Goal: Task Accomplishment & Management: Manage account settings

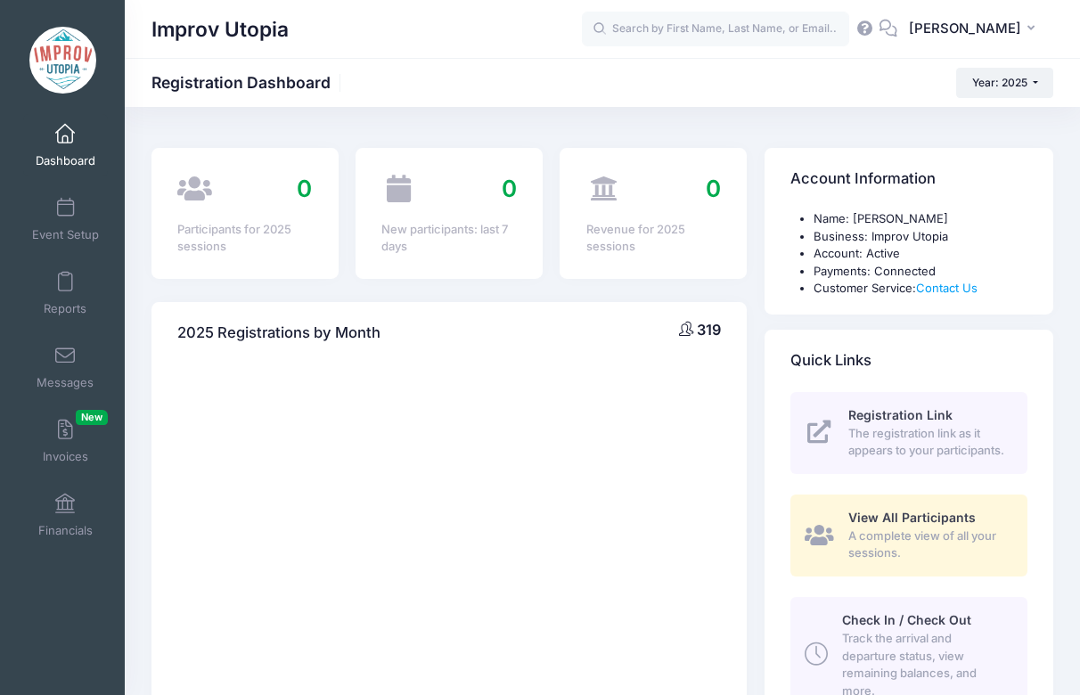
click at [699, 54] on div "Improv Utopia JA Jacque Arend" at bounding box center [602, 29] width 955 height 58
click at [695, 35] on input "text" at bounding box center [715, 30] width 267 height 36
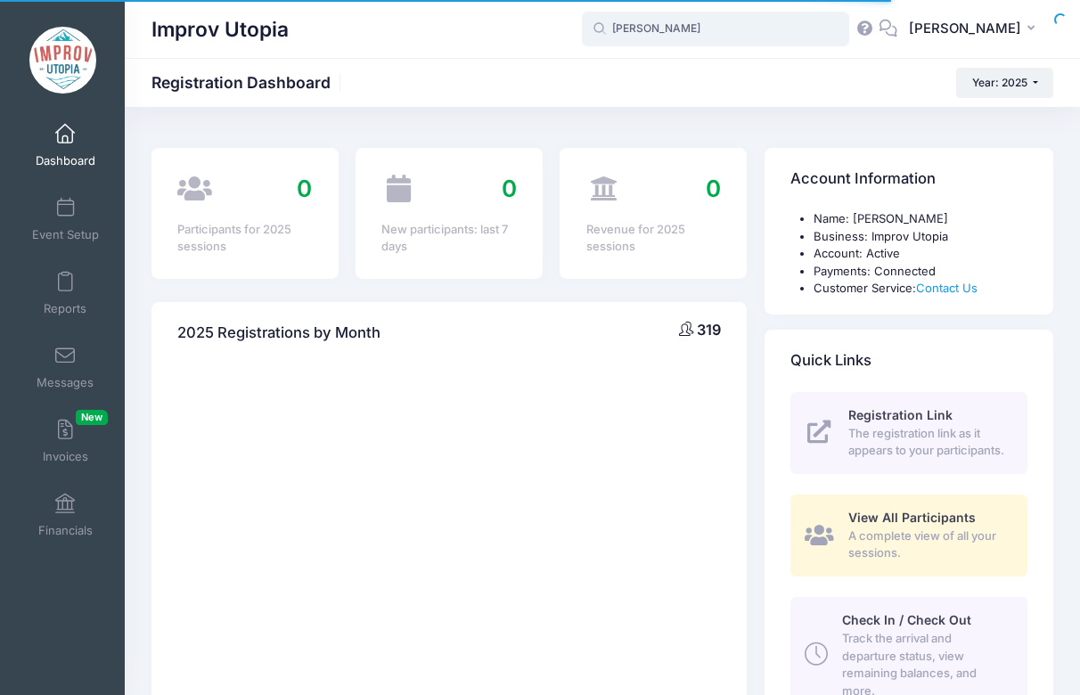
click at [731, 45] on input "william e" at bounding box center [715, 30] width 267 height 36
click at [721, 37] on input "william elder" at bounding box center [715, 30] width 267 height 36
type input "[PERSON_NAME]"
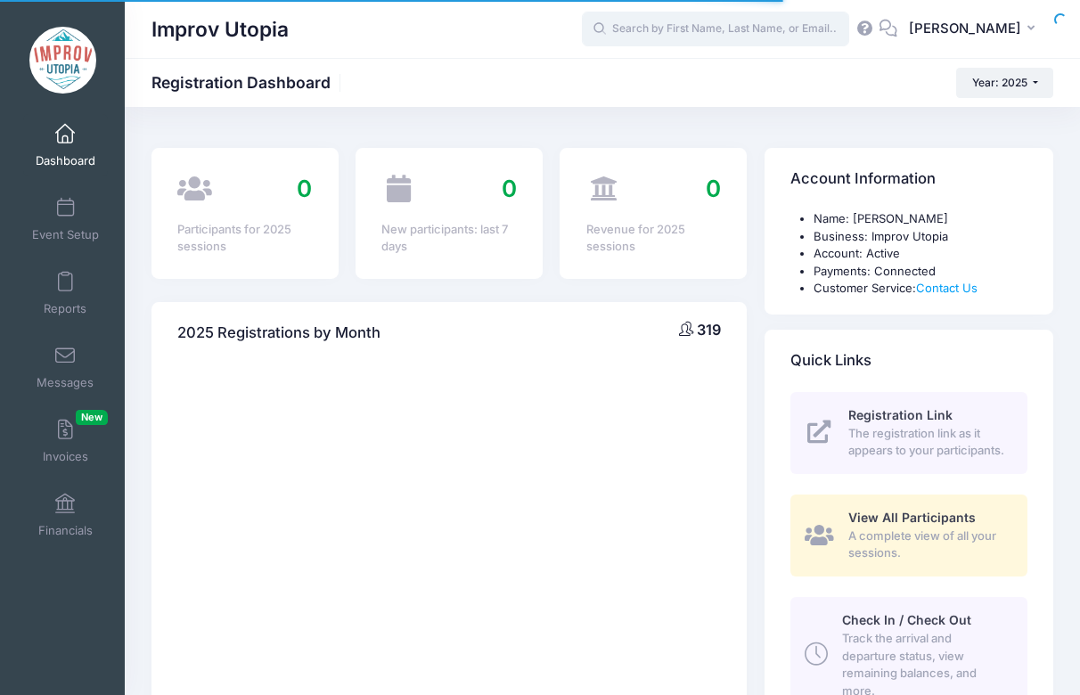
click at [713, 42] on input "text" at bounding box center [715, 30] width 267 height 36
type input "William"
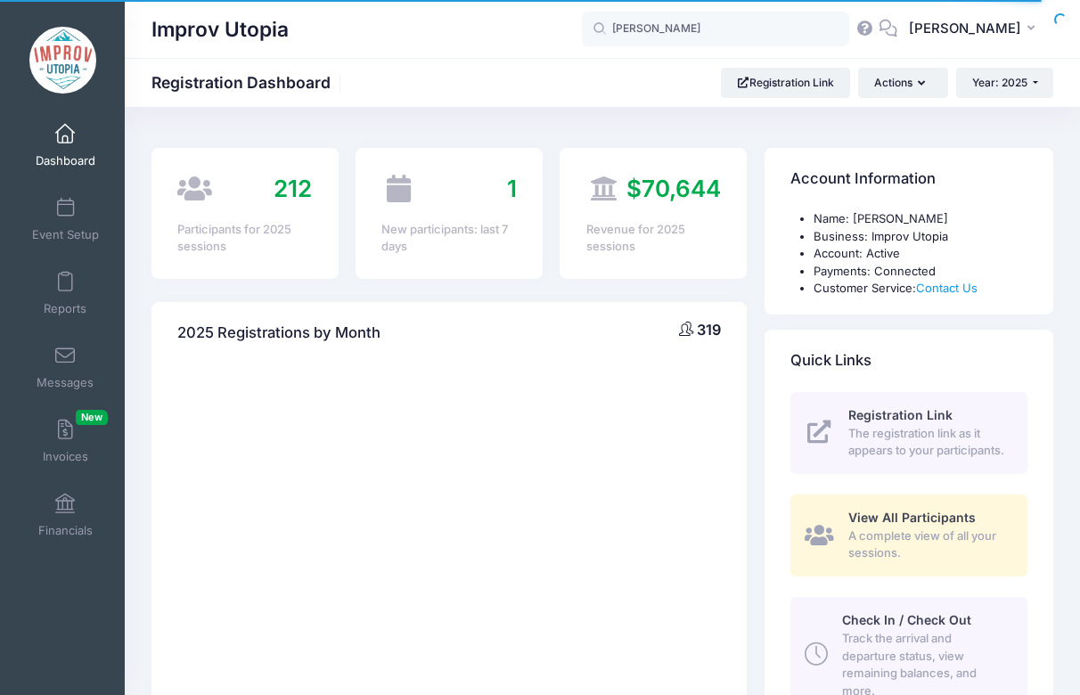
select select
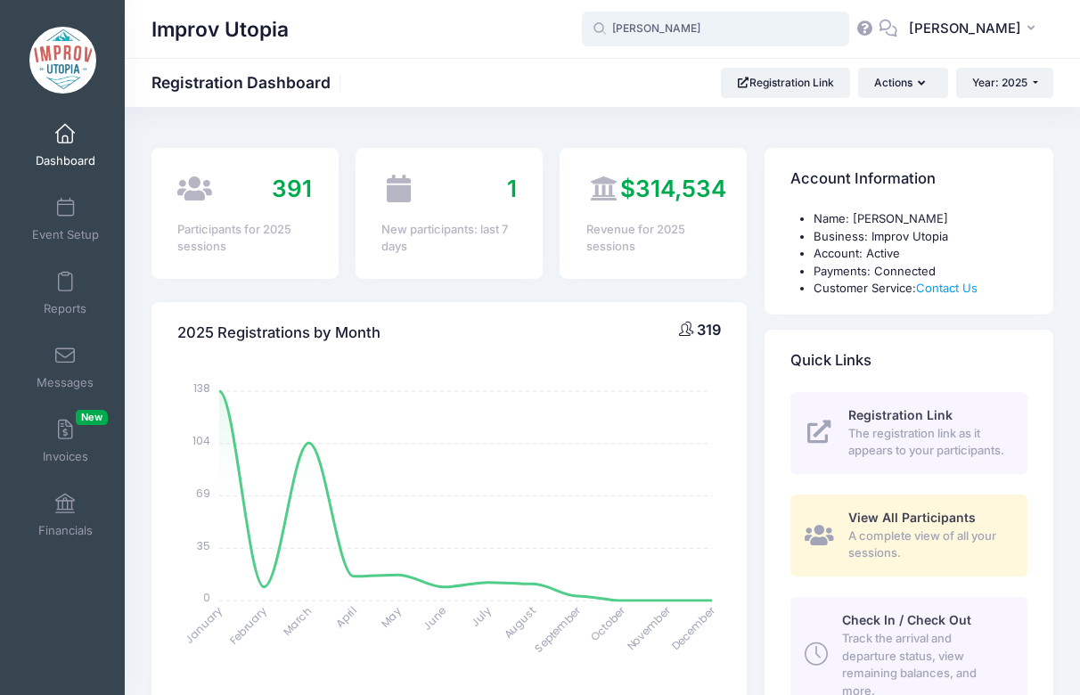
click at [673, 23] on input "[PERSON_NAME]" at bounding box center [715, 30] width 267 height 36
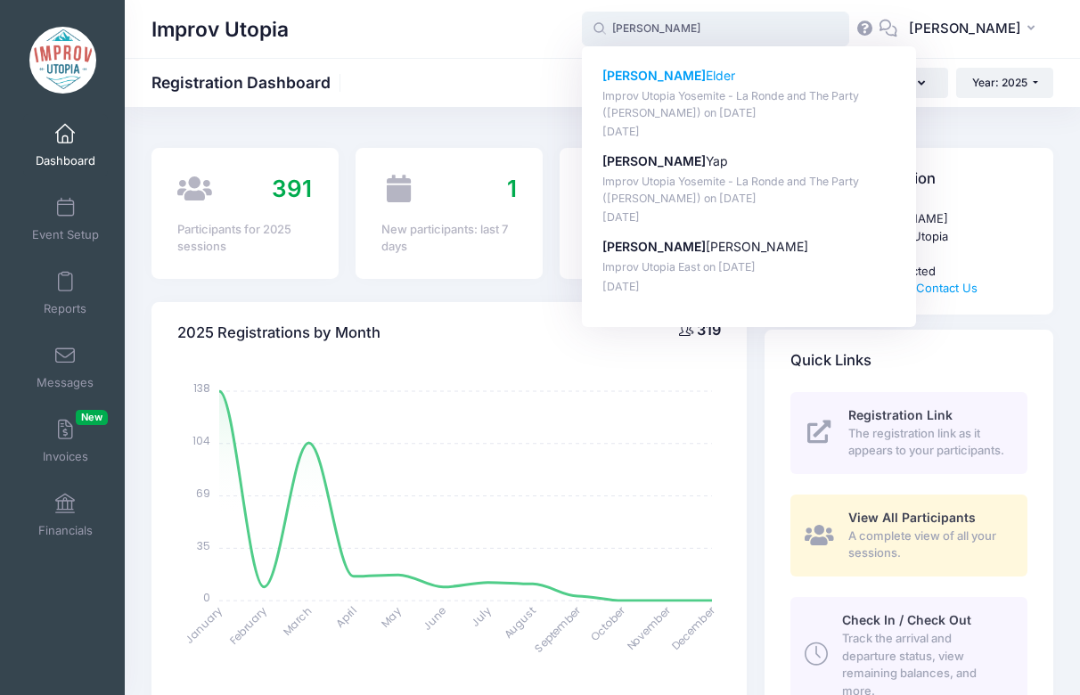
click at [686, 77] on p "William Elder" at bounding box center [749, 76] width 294 height 19
type input "William Elder (Improv Utopia Yosemite - La Ronde and The Party (Craig Cackowski…"
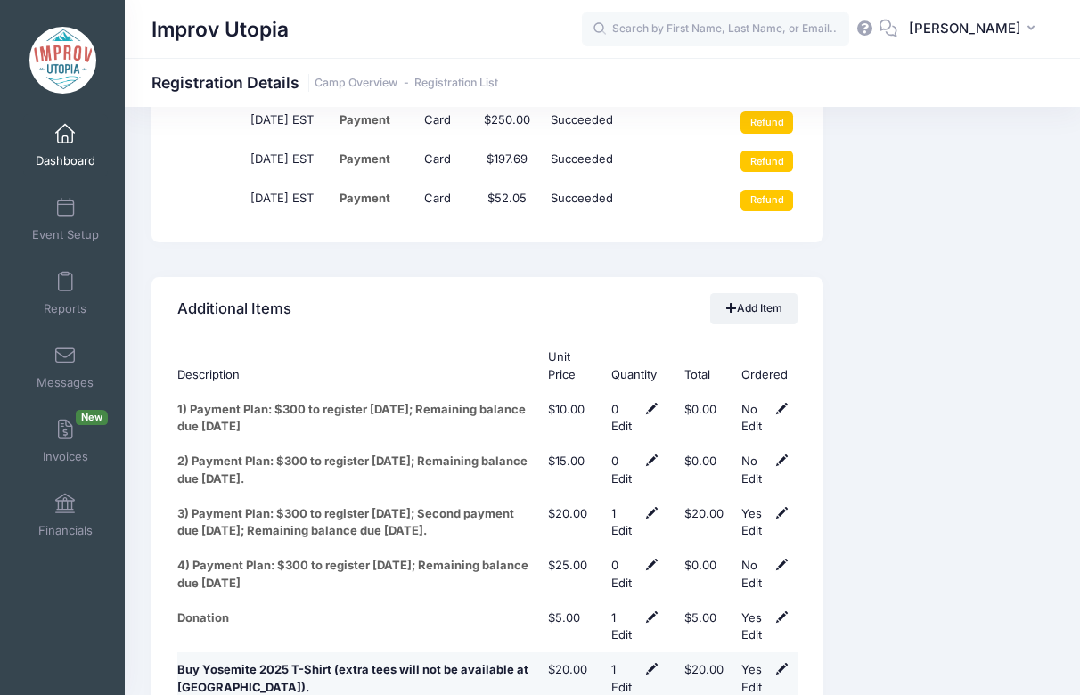
scroll to position [2998, 0]
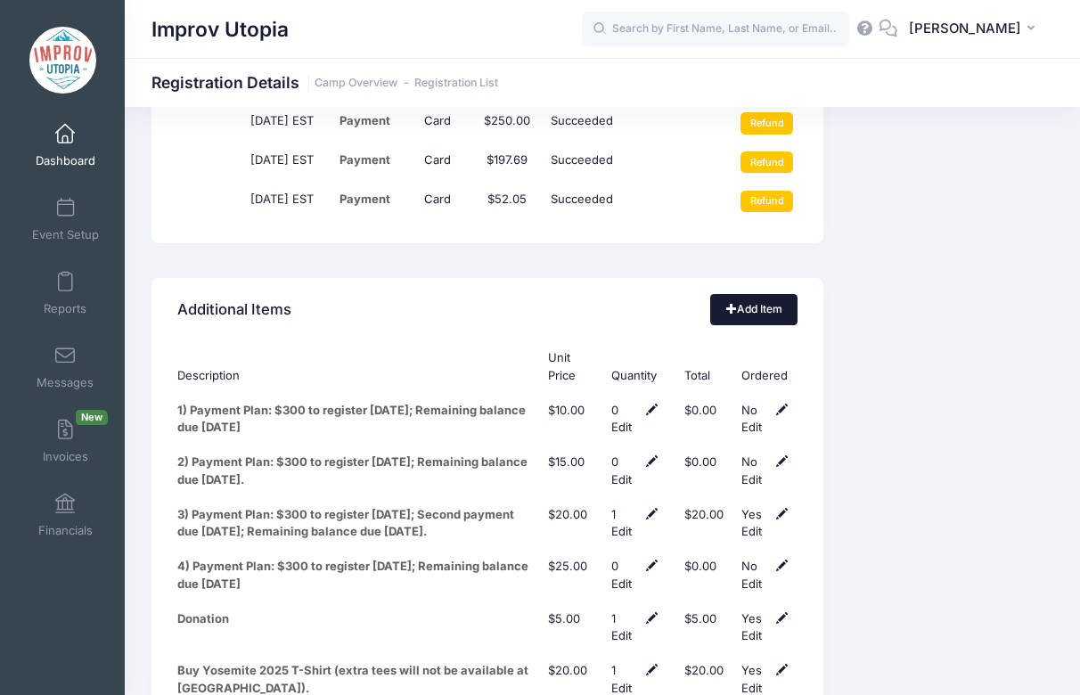
click at [748, 294] on link "Add Item" at bounding box center [753, 309] width 87 height 30
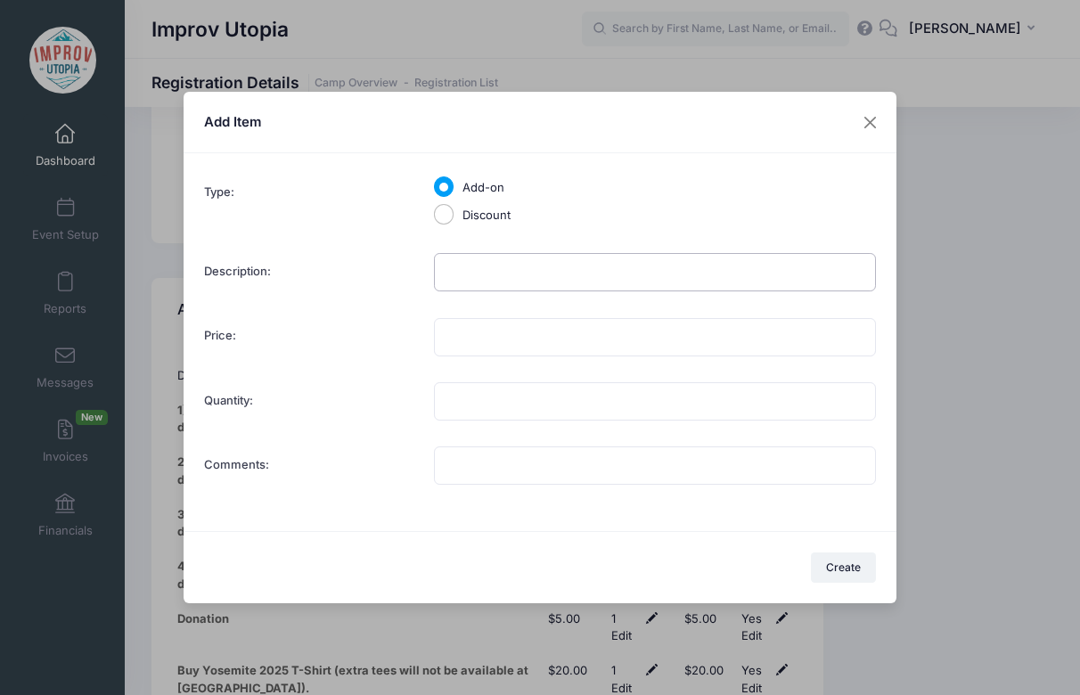
click at [459, 282] on input "Description:" at bounding box center [655, 272] width 442 height 38
type input "Lodge Upgrade Private"
click at [467, 342] on input "Price:" at bounding box center [655, 337] width 442 height 38
type input "400.00"
click at [494, 398] on input "Quantity:" at bounding box center [655, 401] width 442 height 38
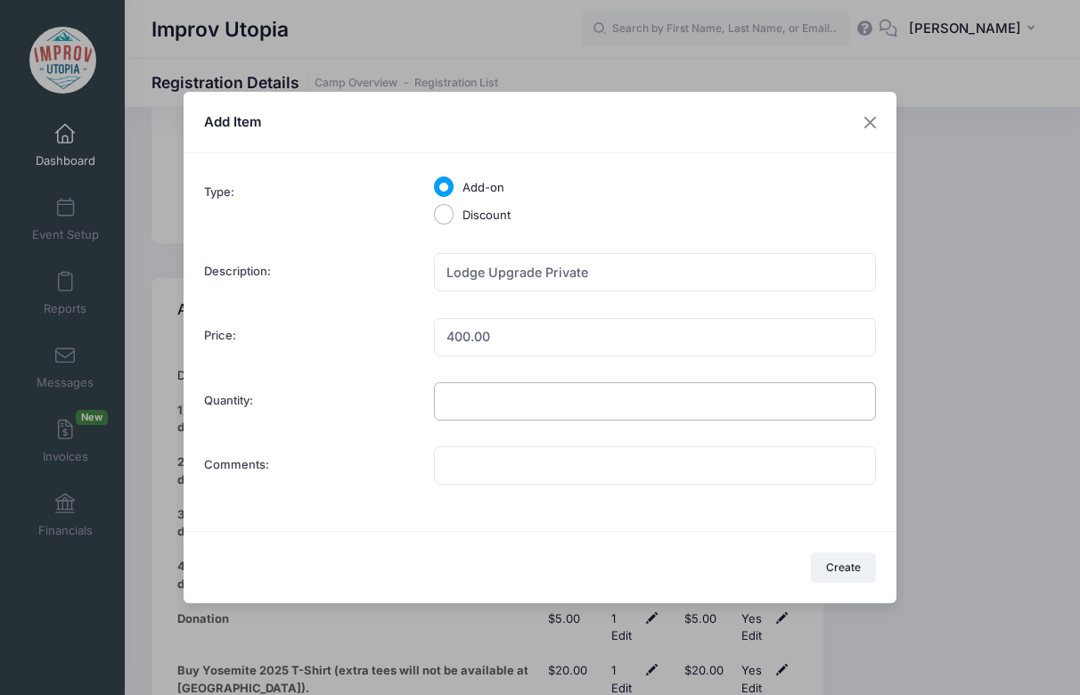
type input "1"
click at [510, 469] on input "Comments:" at bounding box center [655, 465] width 442 height 38
type input "Single Lodge Upgrade"
click at [456, 336] on input "400.00" at bounding box center [655, 337] width 442 height 38
click at [464, 333] on input "300.00" at bounding box center [655, 337] width 442 height 38
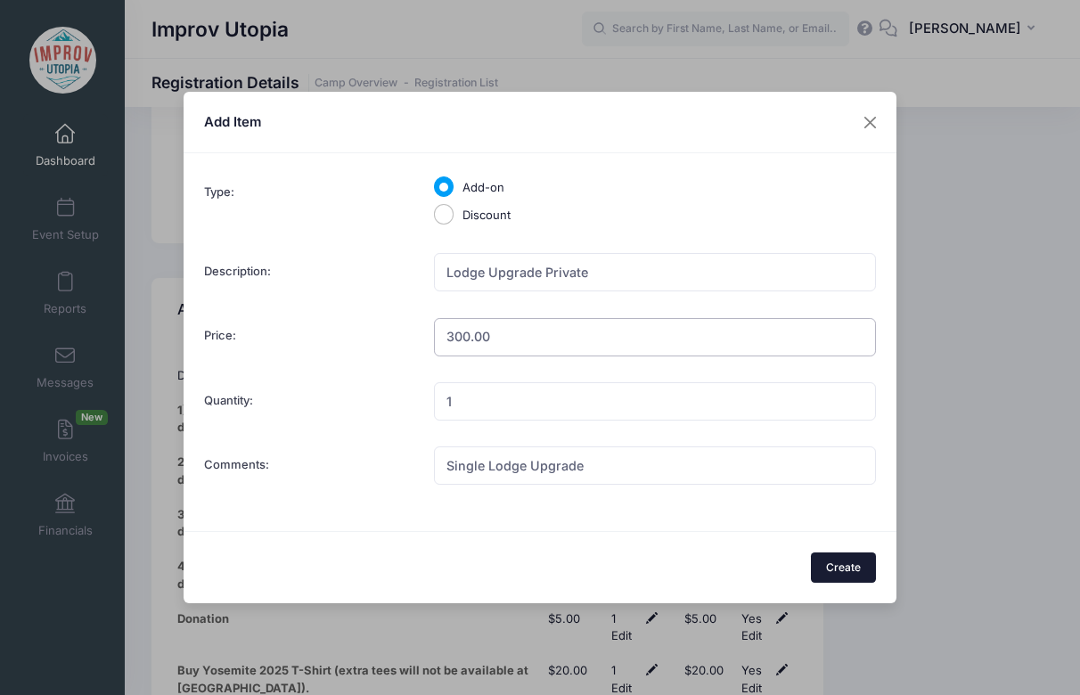
type input "300.00"
click at [862, 575] on button "Create" at bounding box center [844, 567] width 66 height 30
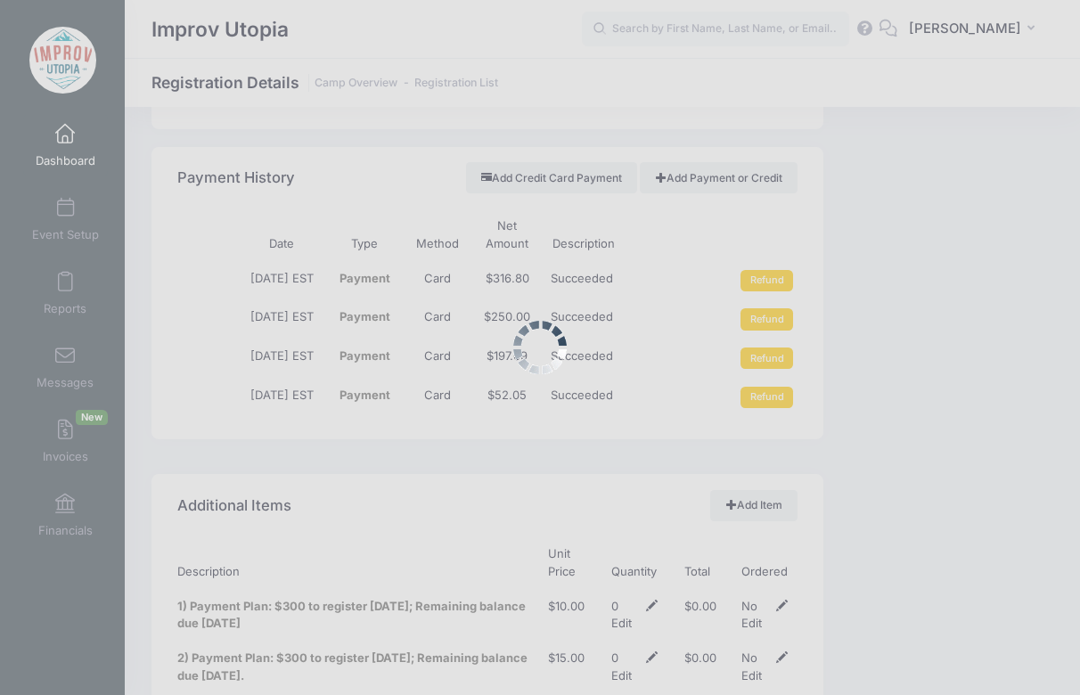
scroll to position [2788, 0]
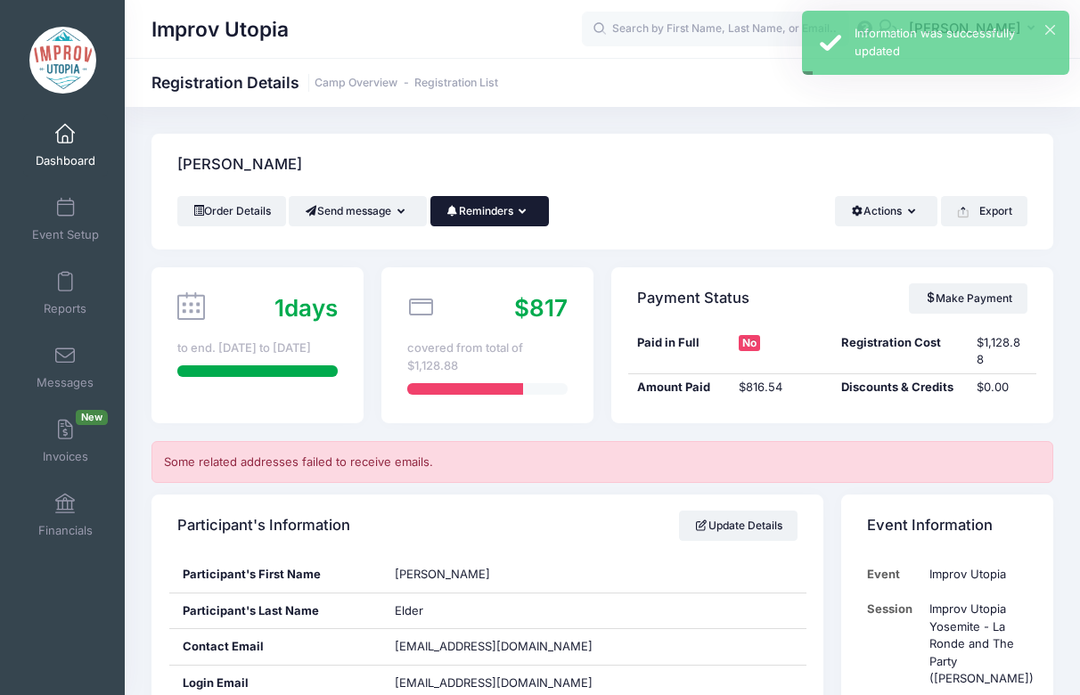
click at [528, 216] on button "Reminders" at bounding box center [489, 211] width 118 height 30
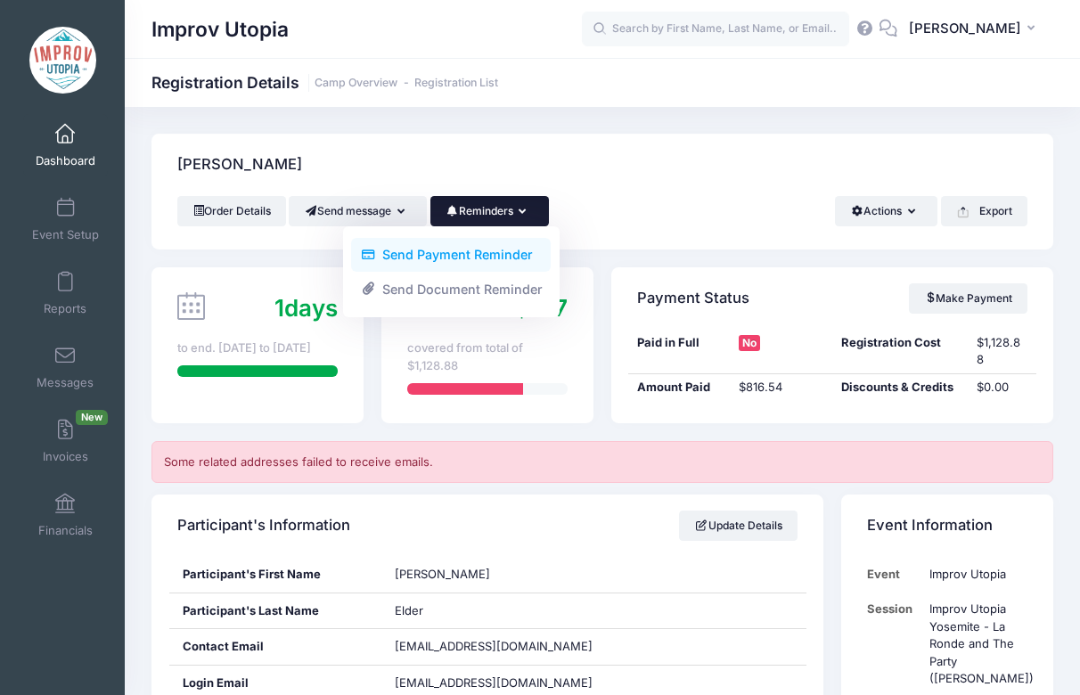
click at [512, 245] on link "Send Payment Reminder" at bounding box center [451, 255] width 200 height 34
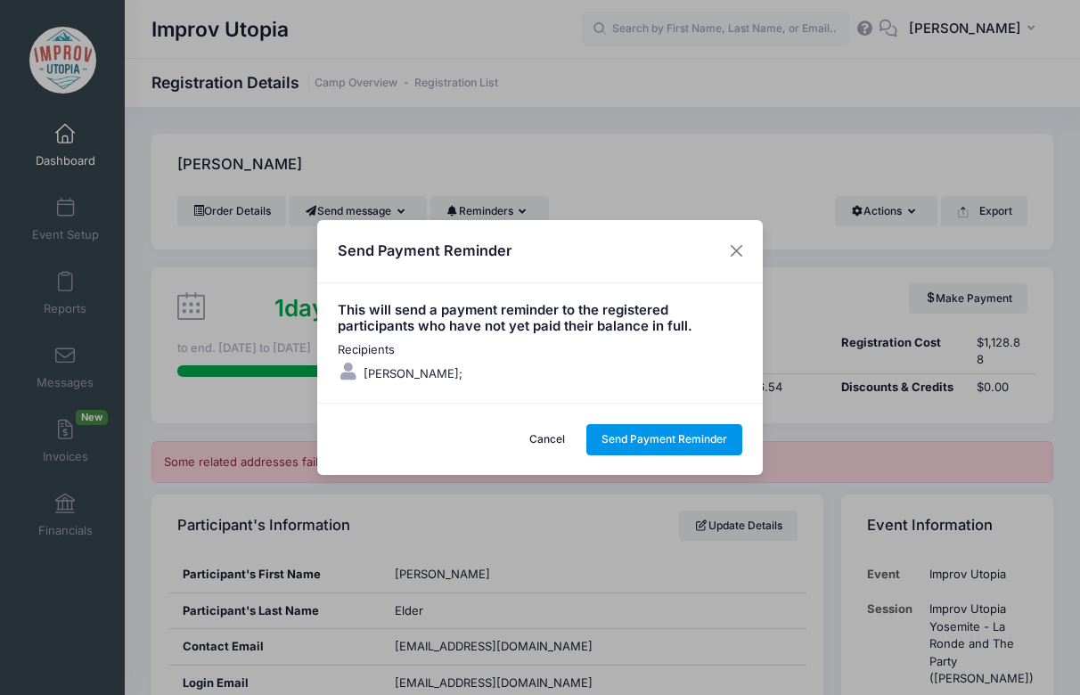
click at [682, 438] on button "Send Payment Reminder" at bounding box center [664, 439] width 157 height 30
